Goal: Answer question/provide support: Share knowledge or assist other users

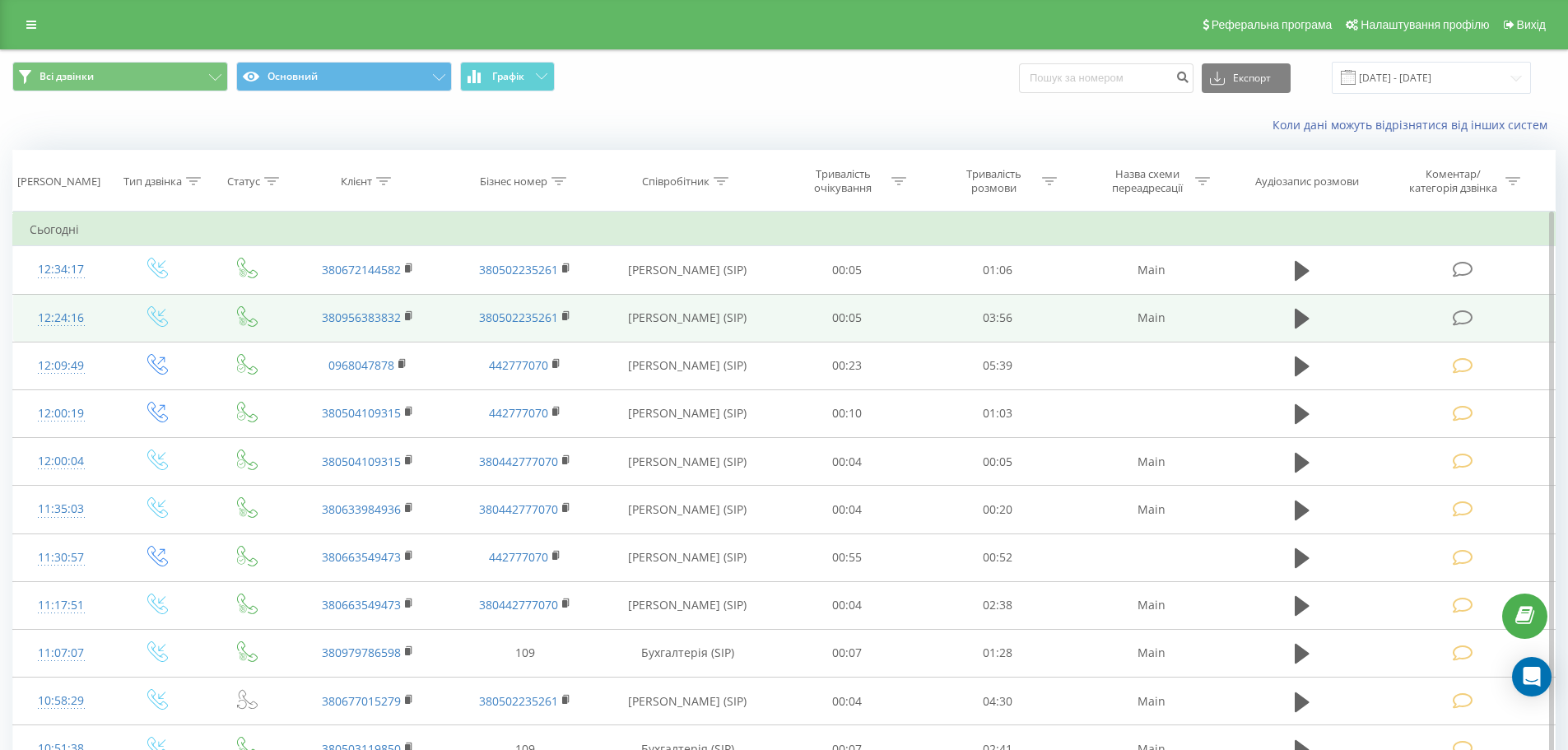
click at [1319, 315] on td at bounding box center [1302, 318] width 145 height 47
click at [1301, 322] on icon at bounding box center [1301, 319] width 15 height 20
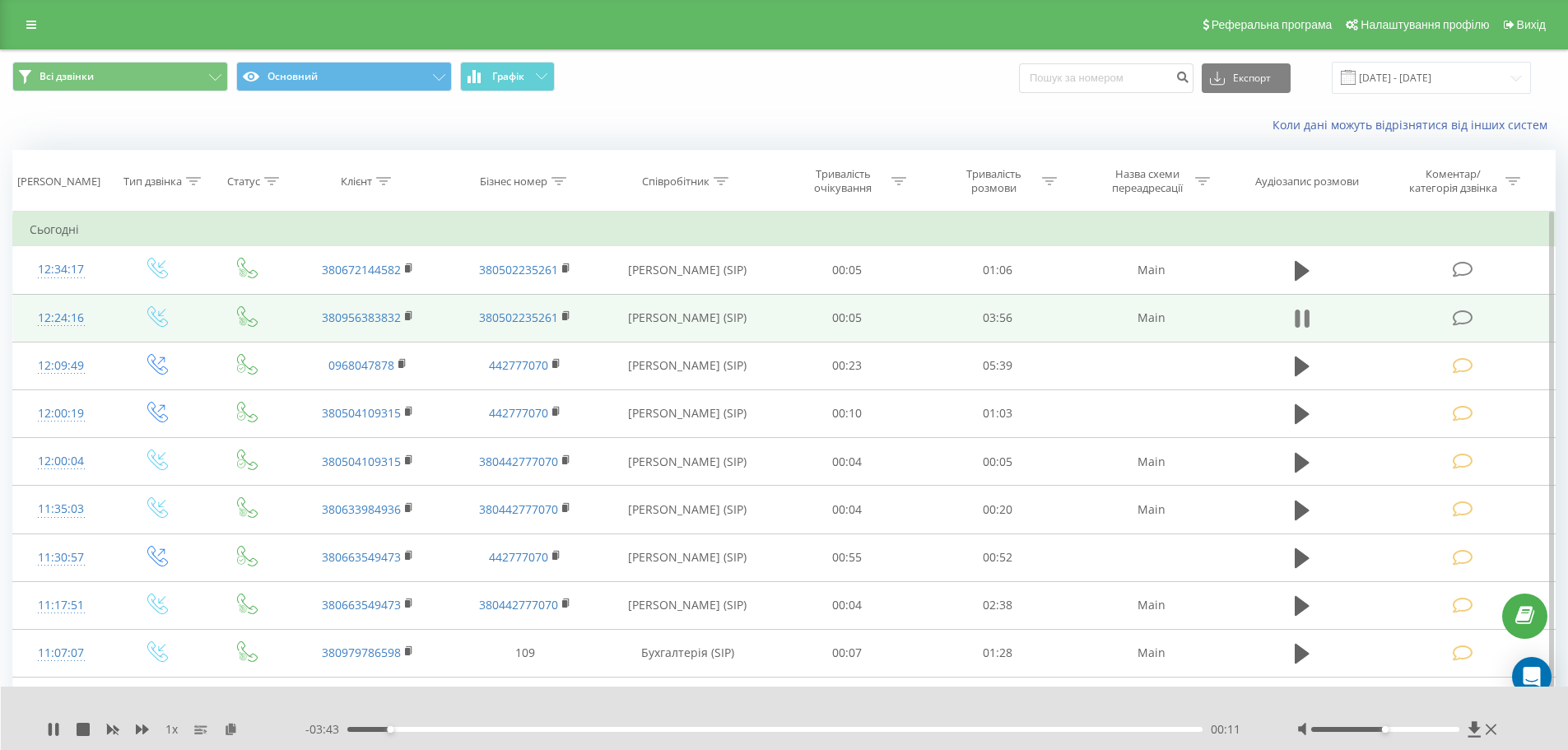
click at [1309, 320] on icon at bounding box center [1306, 318] width 5 height 18
click at [1480, 319] on td at bounding box center [1463, 318] width 181 height 47
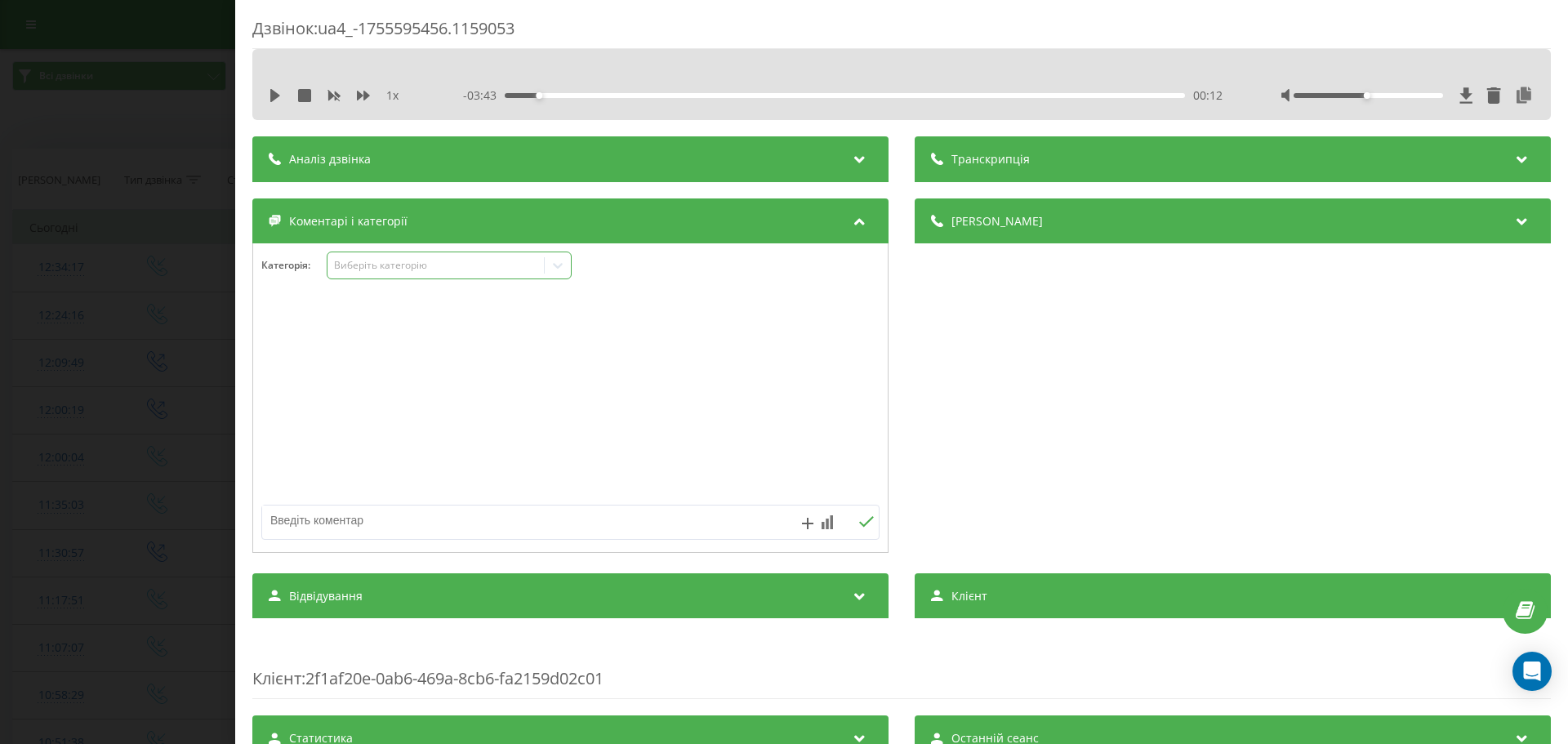
click at [410, 273] on div "Виберіть категорію" at bounding box center [449, 265] width 245 height 27
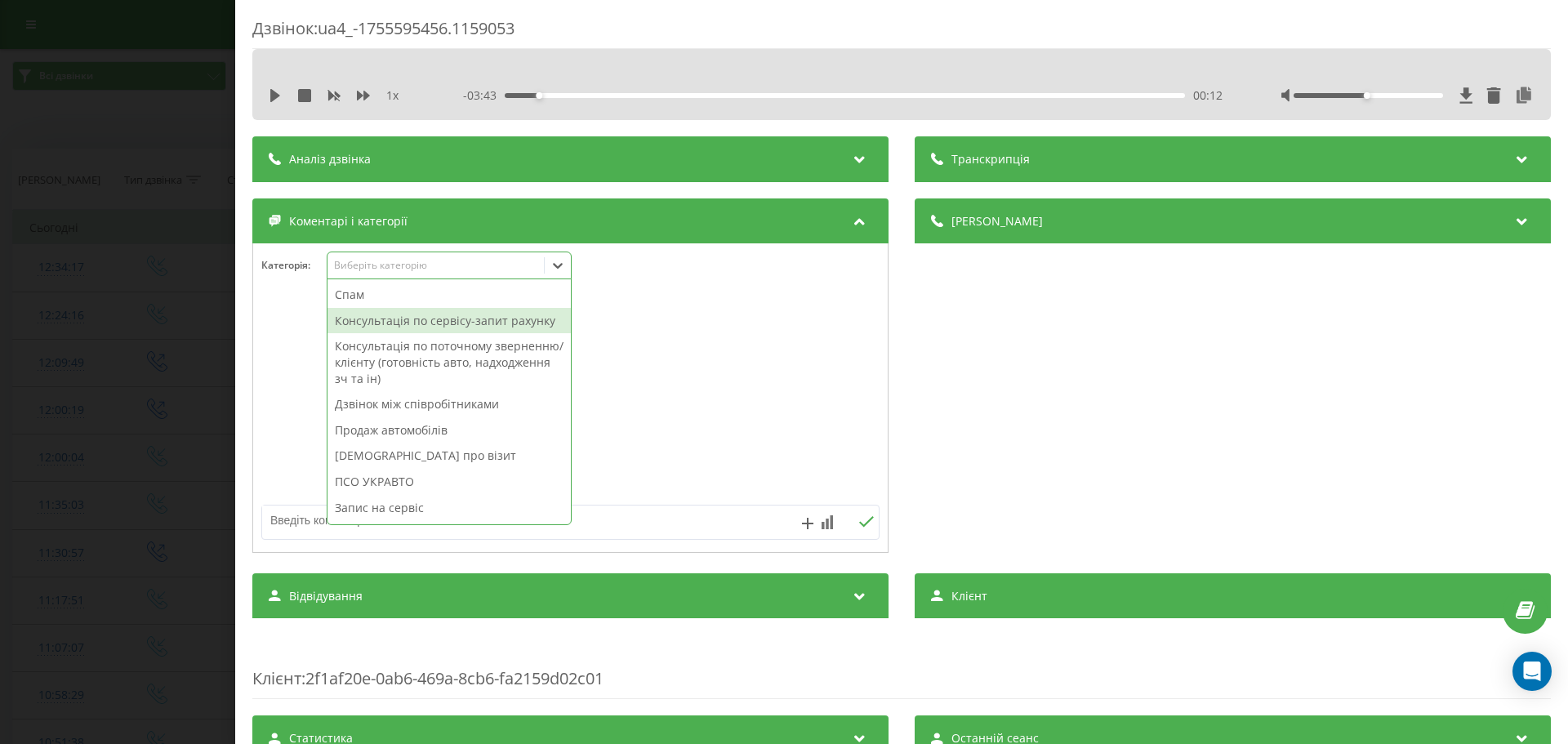
click at [409, 316] on div "Консультація по сервісу-запит рахунку" at bounding box center [449, 320] width 243 height 26
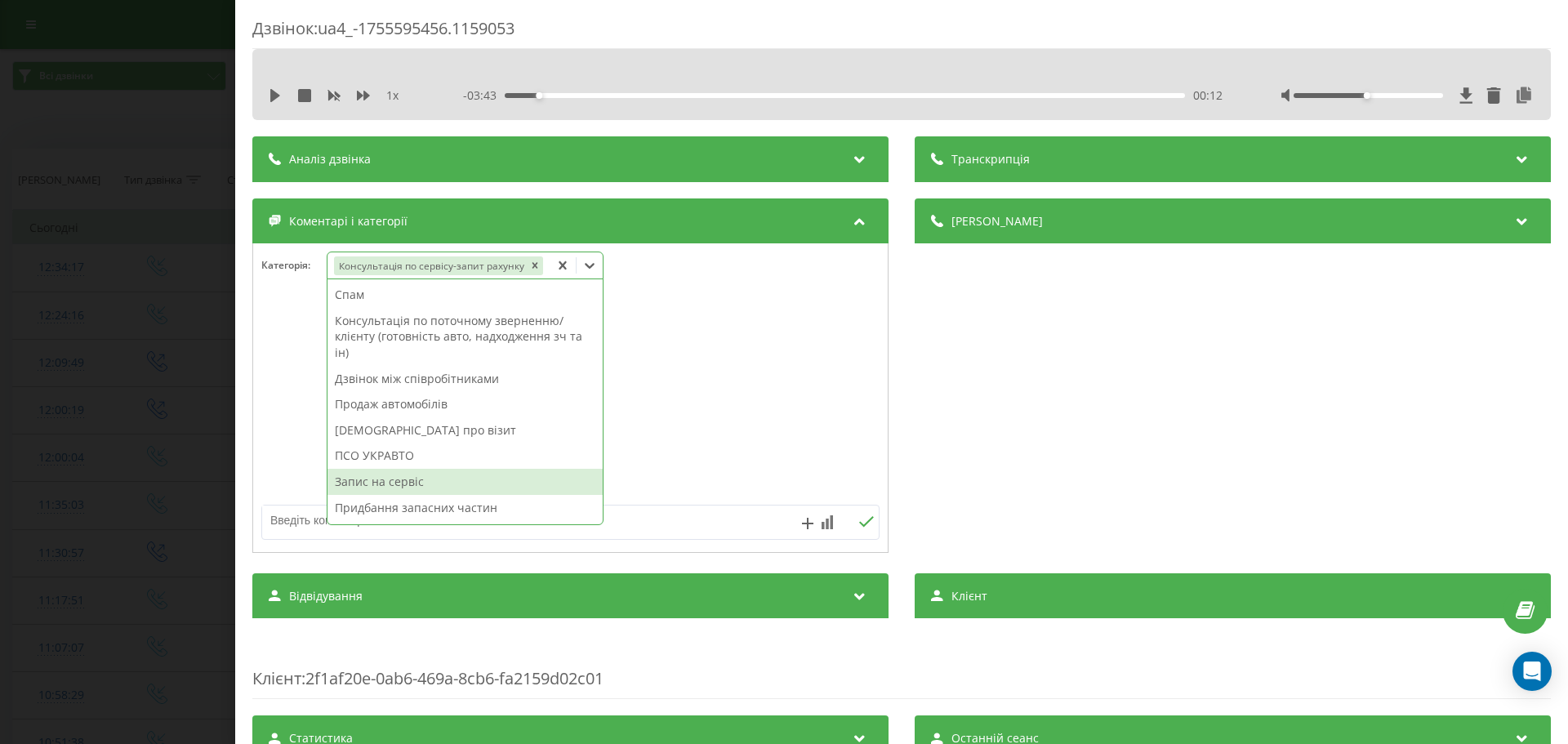
click at [384, 481] on div "Запис на сервіс" at bounding box center [464, 482] width 275 height 26
click at [303, 515] on textarea at bounding box center [509, 520] width 494 height 29
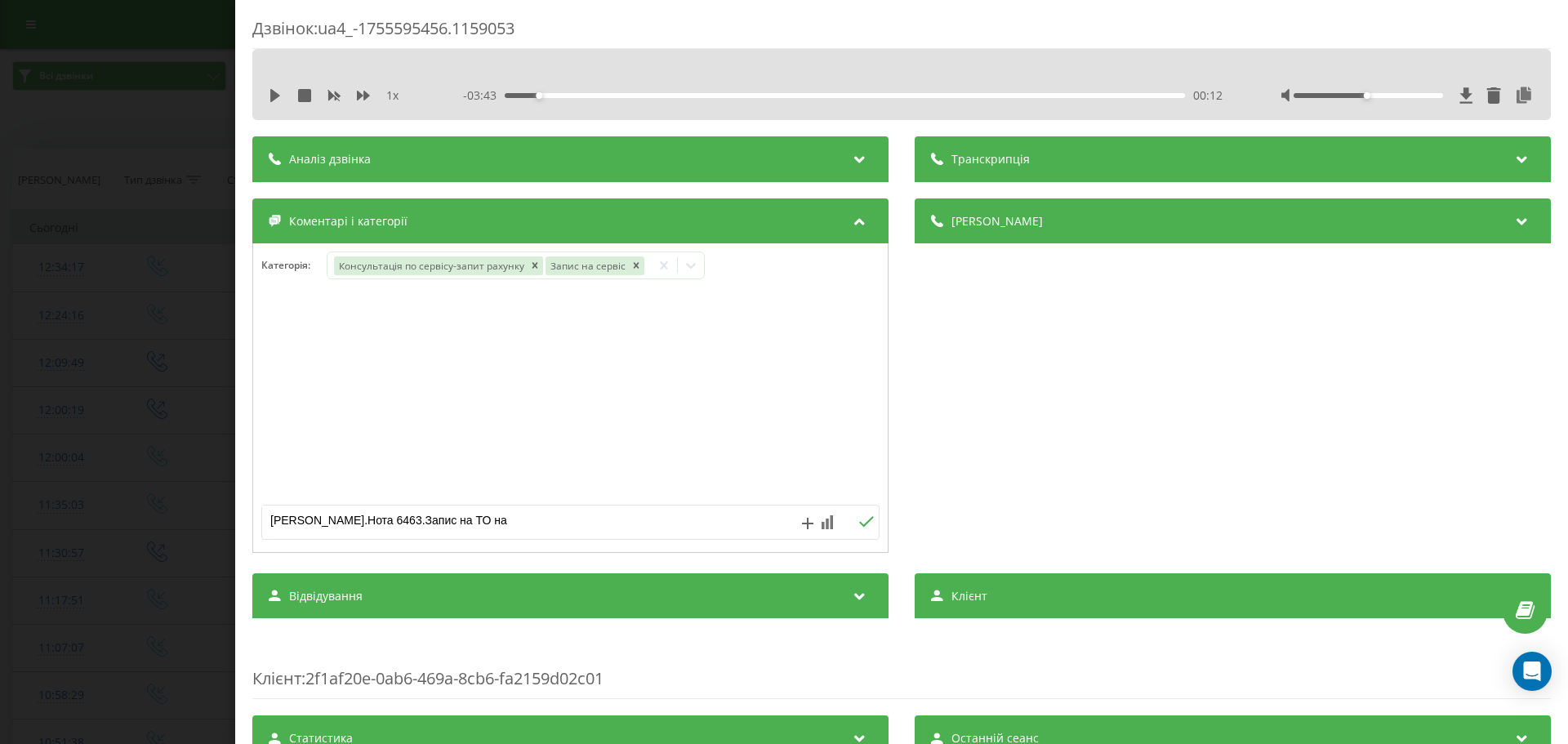
click at [558, 523] on textarea "[PERSON_NAME].Нота 6463.Запис на ТО на" at bounding box center [509, 520] width 494 height 29
type textarea "[PERSON_NAME].Нота 6463.Запис на ТО на 21.08 на 15:00"
click at [0, 442] on div "Дзвінок : ua4_-1755595456.1159053 1 x - 03:43 00:12 00:12 Транскрипція Для AI-а…" at bounding box center [784, 372] width 1568 height 744
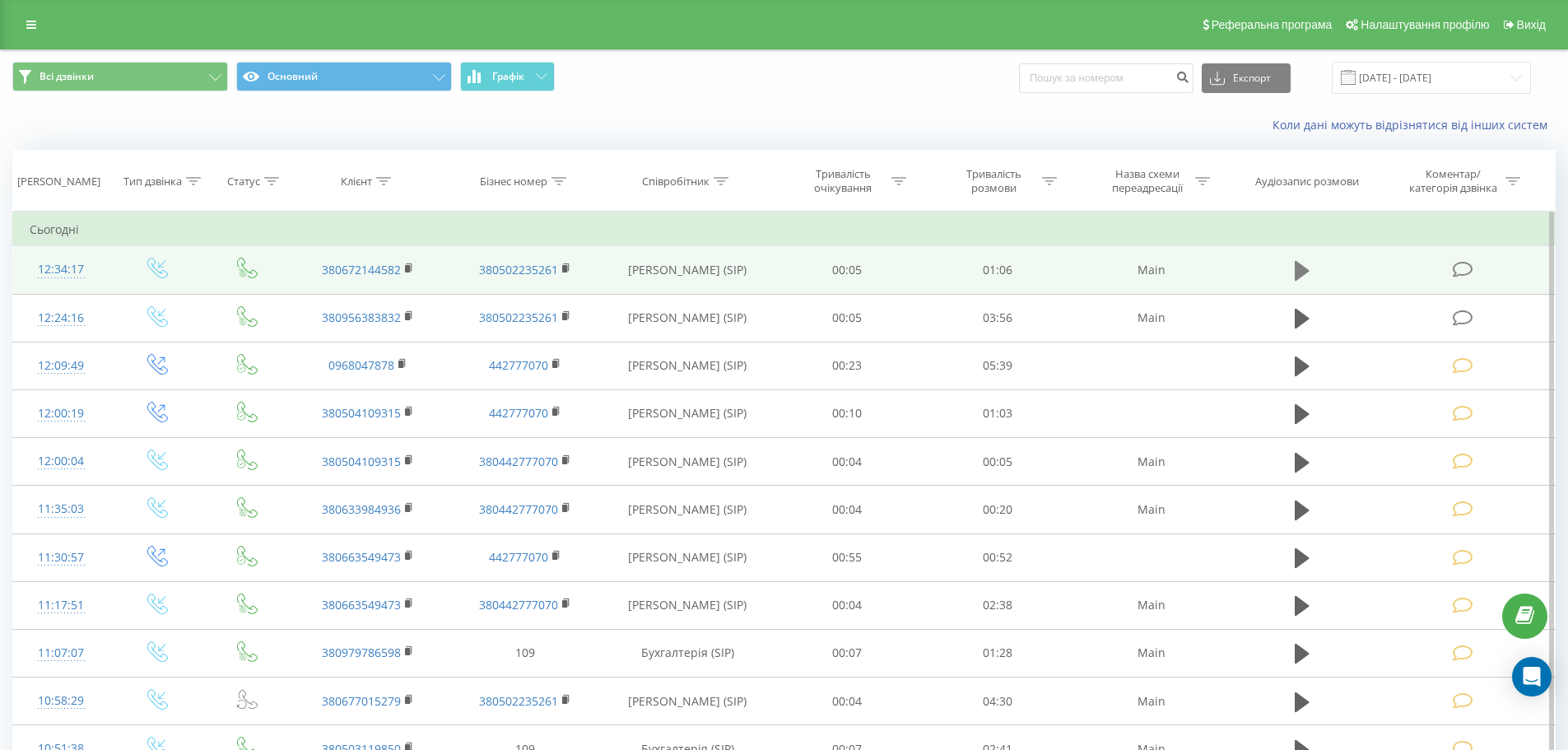
click at [1287, 270] on td at bounding box center [1302, 269] width 145 height 47
click at [1293, 269] on button at bounding box center [1301, 270] width 25 height 25
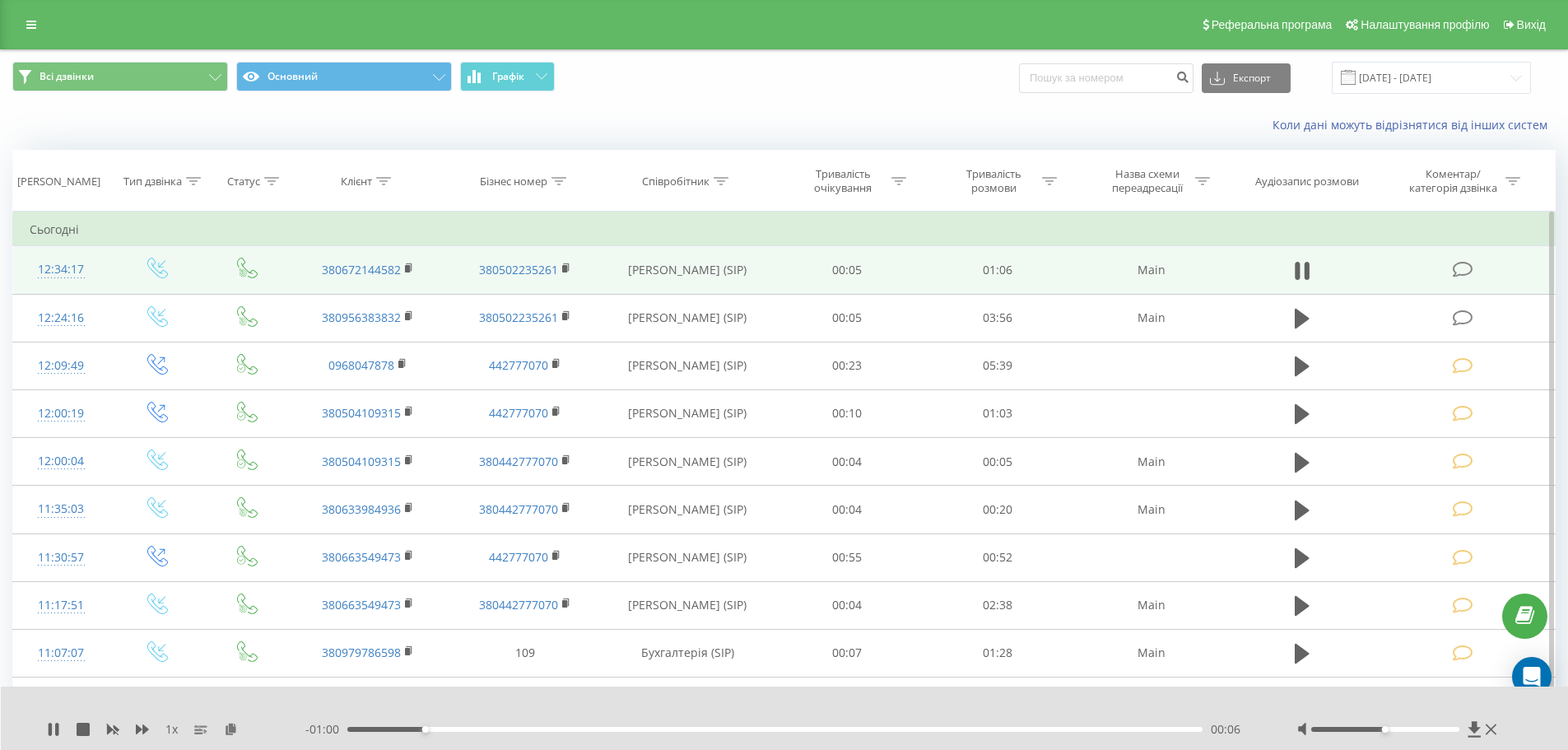
click at [1465, 272] on icon at bounding box center [1462, 269] width 21 height 18
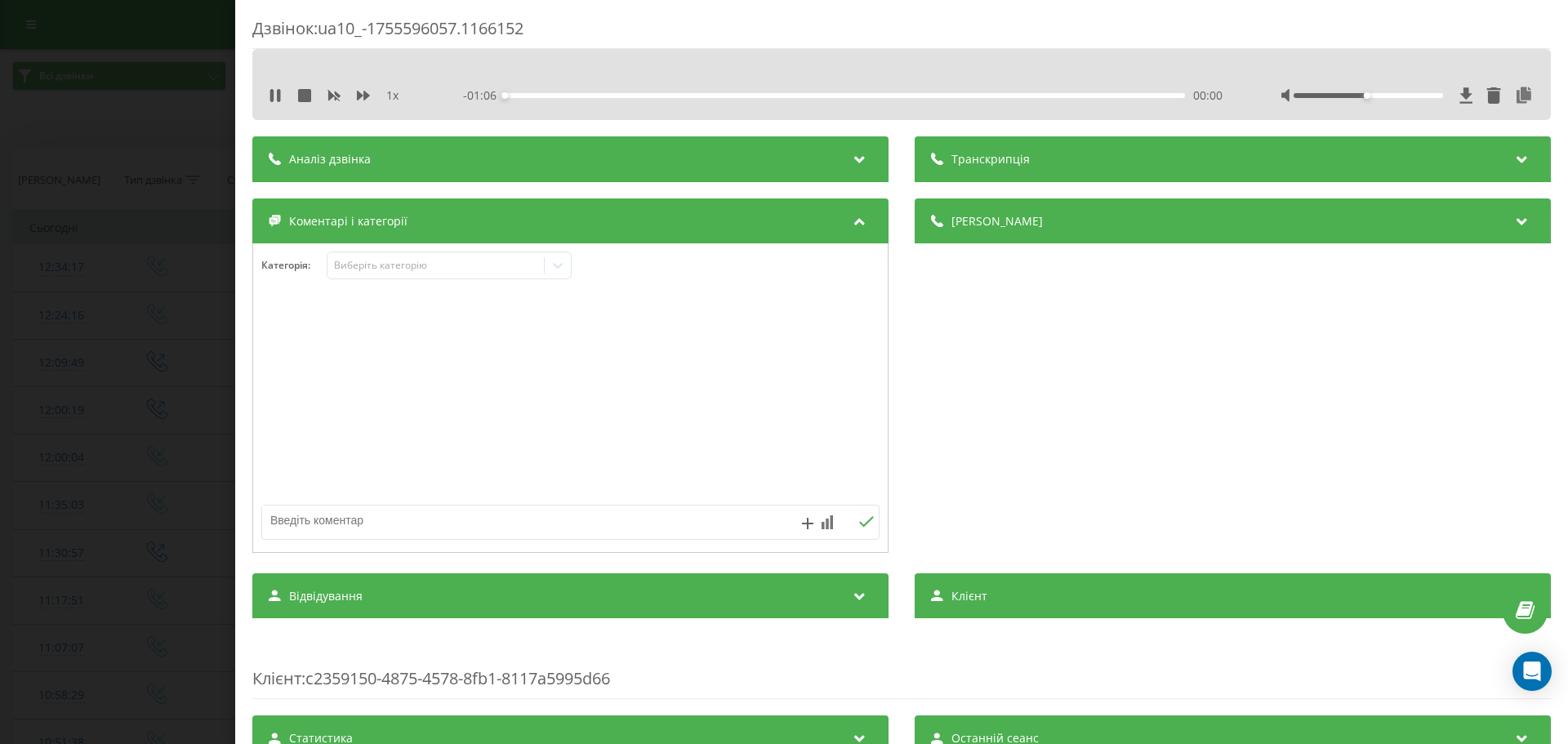
click at [467, 214] on div "Коментарі і категорії" at bounding box center [570, 221] width 636 height 46
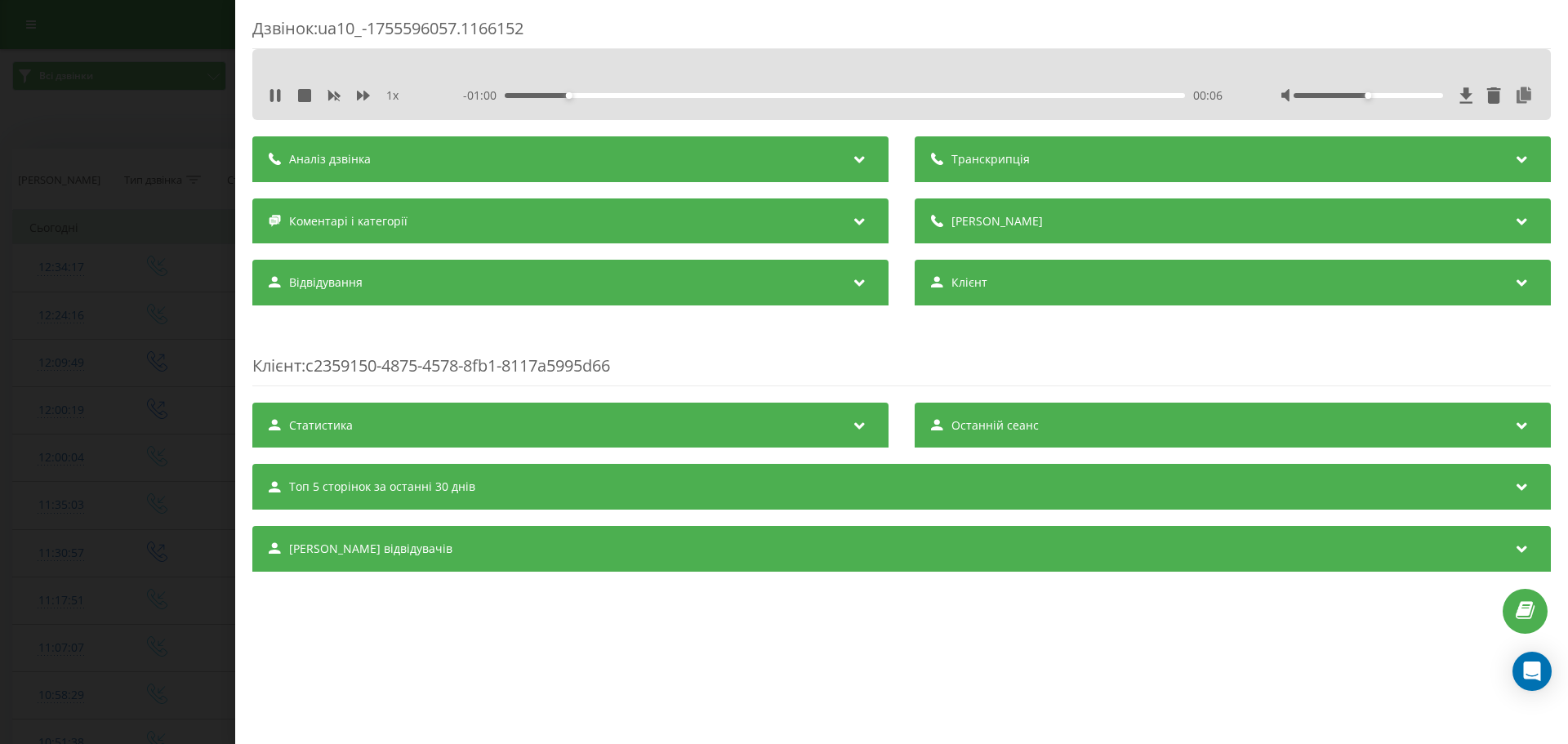
click at [462, 232] on div "Коментарі і категорії" at bounding box center [570, 221] width 636 height 46
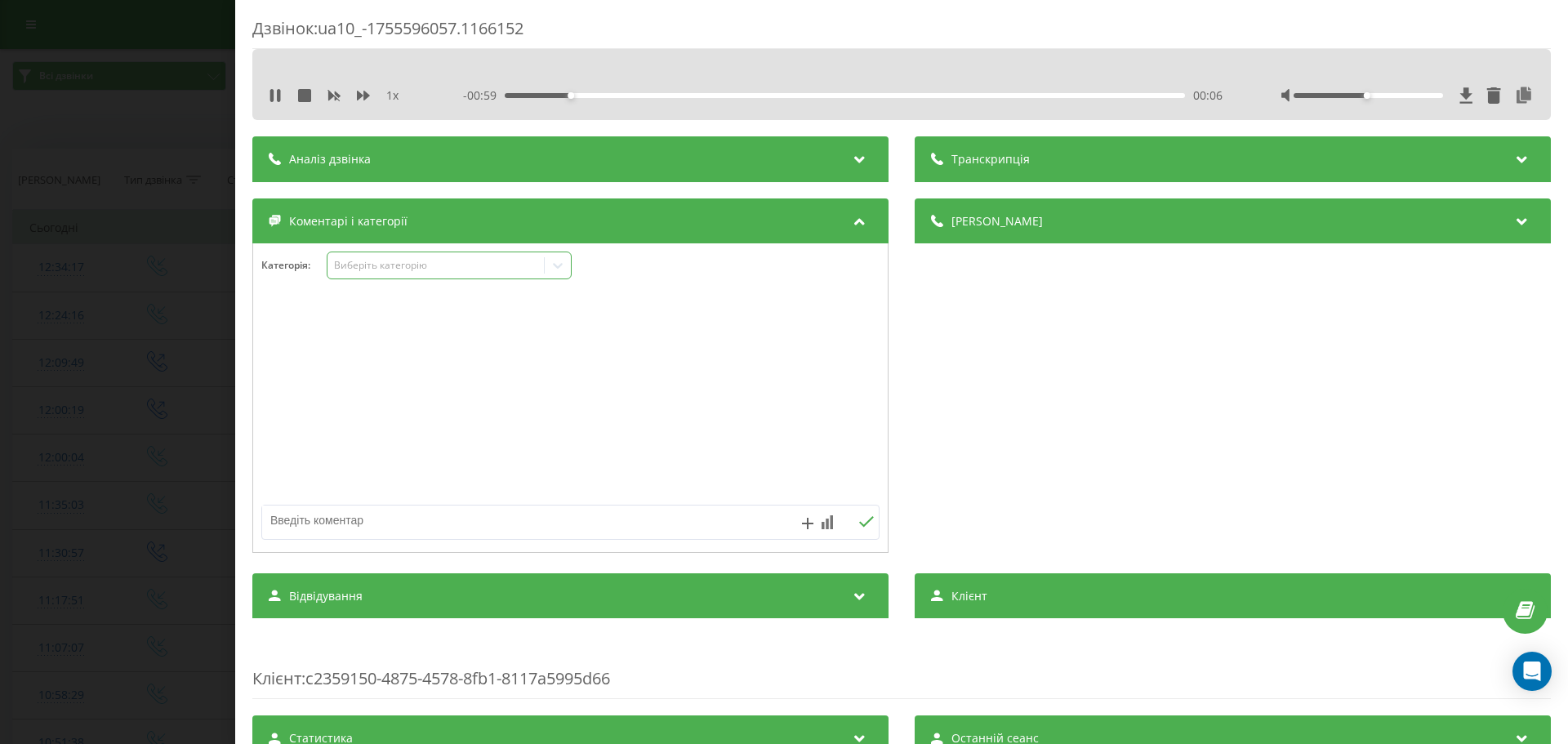
click at [447, 256] on div "Виберіть категорію" at bounding box center [449, 265] width 245 height 27
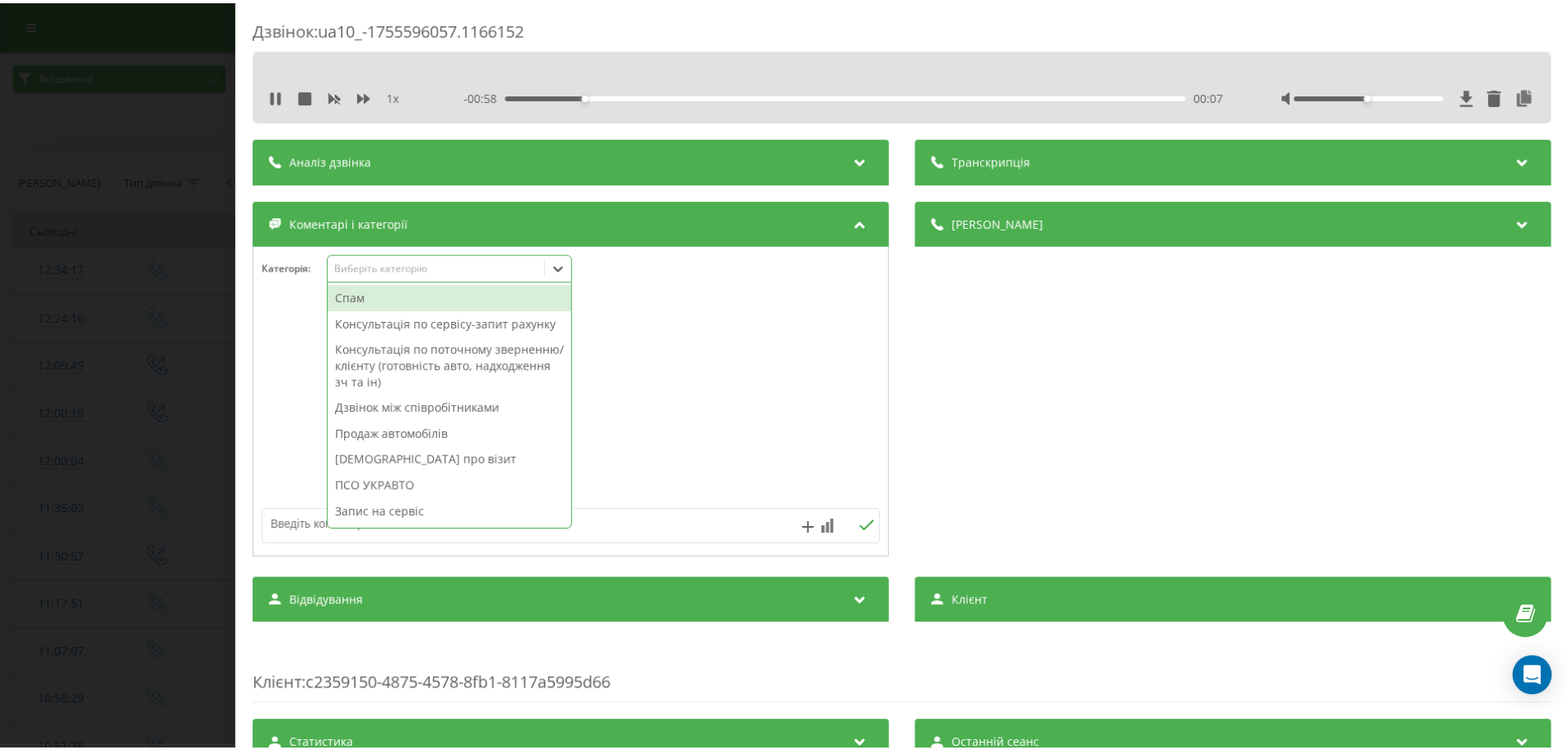
scroll to position [196, 0]
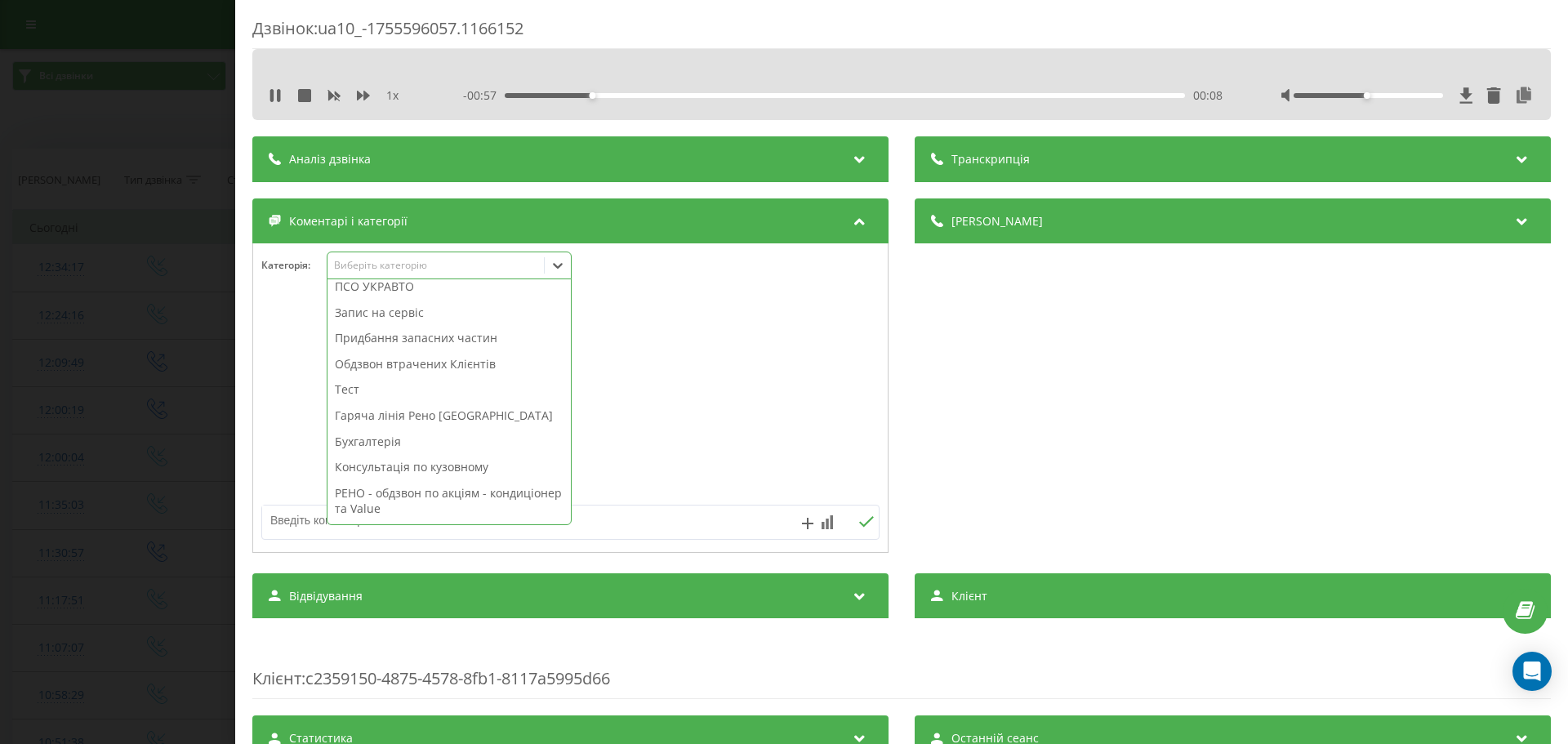
click at [441, 465] on div "Консультація по кузовному" at bounding box center [449, 467] width 243 height 26
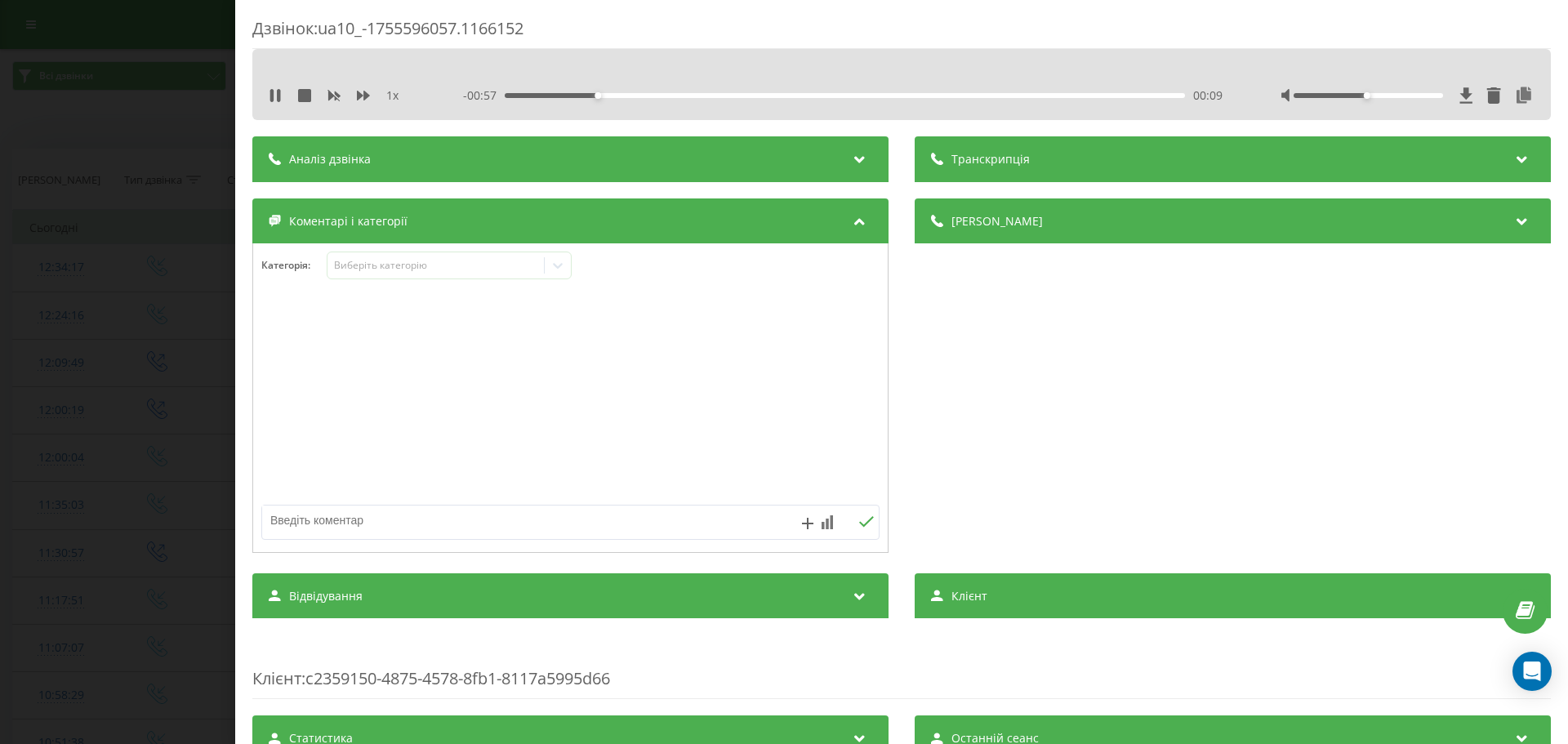
click at [702, 429] on div at bounding box center [570, 398] width 635 height 196
click at [272, 102] on button at bounding box center [274, 95] width 13 height 13
click at [378, 496] on div at bounding box center [570, 398] width 635 height 196
click at [364, 520] on textarea at bounding box center [509, 520] width 494 height 29
type textarea "[PERSON_NAME].Запит щодо питання по кузоному.[PERSON_NAME],заміна лобового"
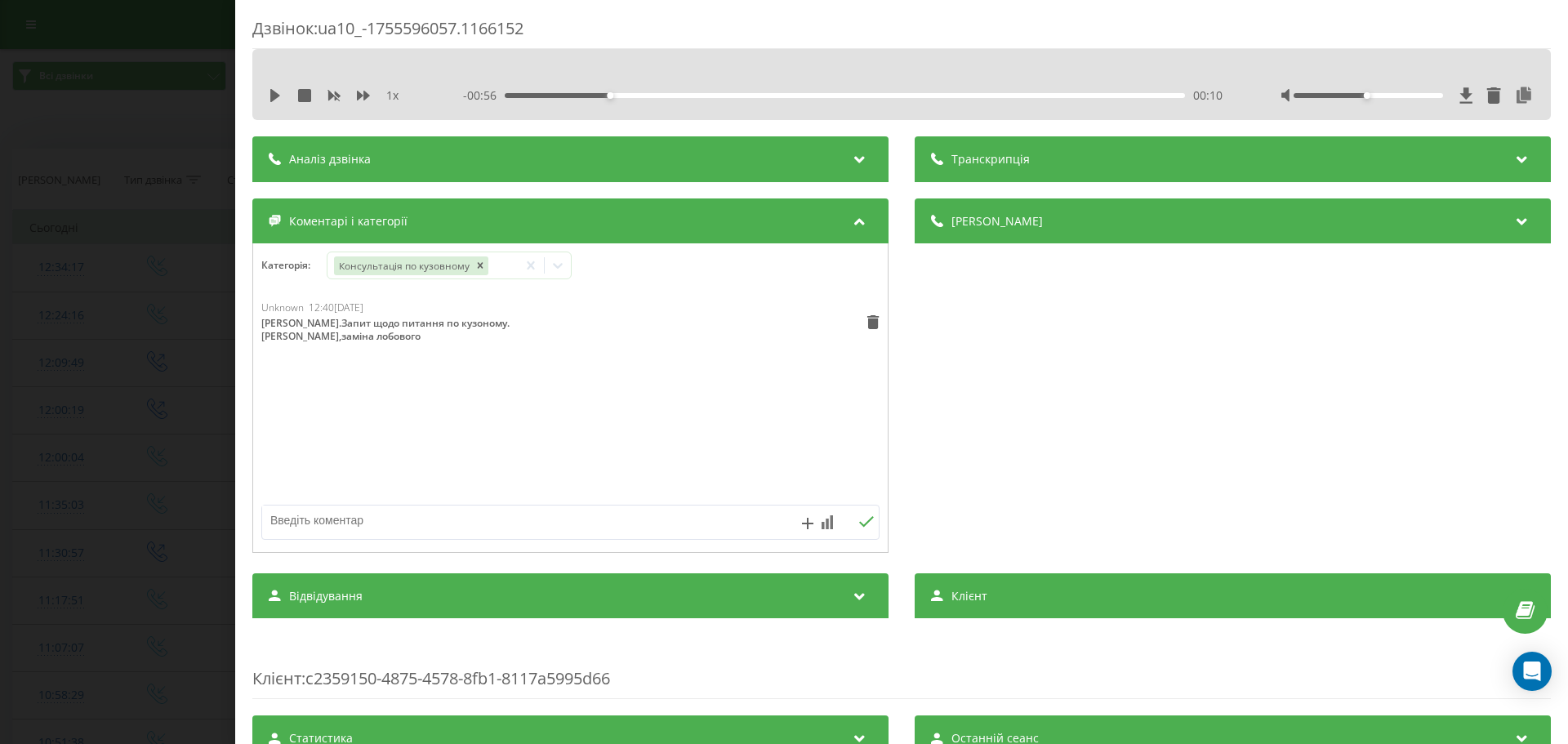
click at [117, 375] on div "Дзвінок : ua10_-1755596057.1166152 1 x - 00:56 00:10 00:10 Транскрипція Для AI-…" at bounding box center [784, 372] width 1568 height 744
